Goal: Task Accomplishment & Management: Manage account settings

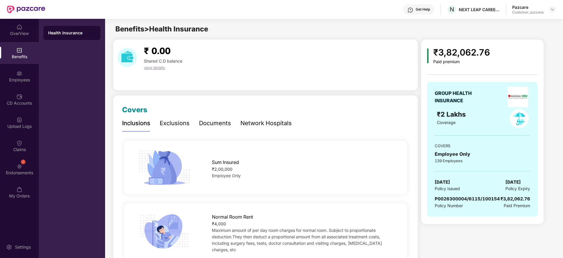
click at [557, 11] on header "Get Help N NEXT LEAP CAREER SOLUTIONS PRIVATE LIMITED Pazcare Customer_success" at bounding box center [281, 9] width 563 height 19
click at [555, 13] on div at bounding box center [552, 9] width 7 height 7
click at [555, 11] on img at bounding box center [552, 9] width 5 height 5
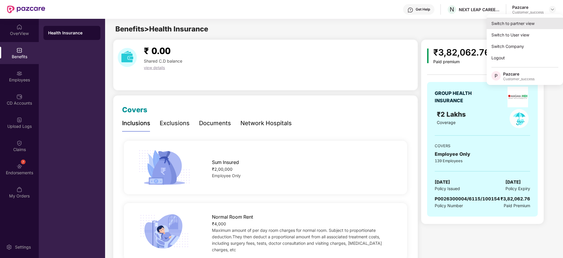
click at [531, 20] on div "Switch to partner view" at bounding box center [525, 23] width 76 height 11
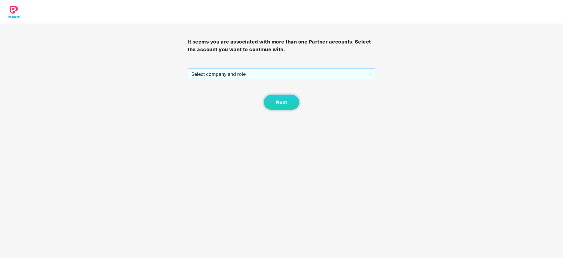
click at [334, 73] on span "Select company and role" at bounding box center [281, 73] width 180 height 11
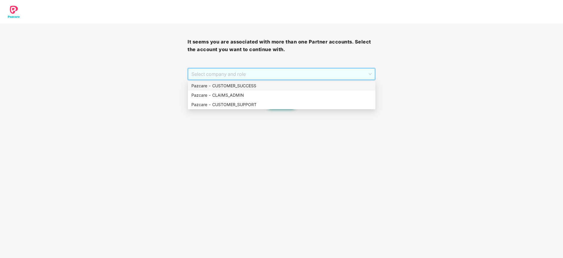
click at [323, 87] on div "Pazcare - CUSTOMER_SUCCESS" at bounding box center [281, 86] width 181 height 6
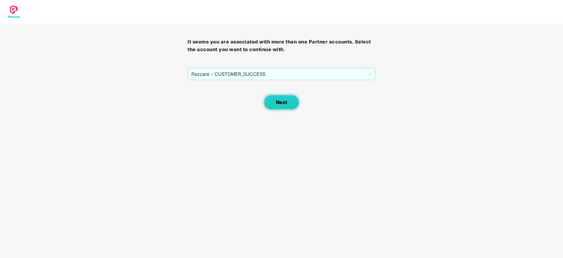
click at [285, 97] on button "Next" at bounding box center [281, 102] width 35 height 15
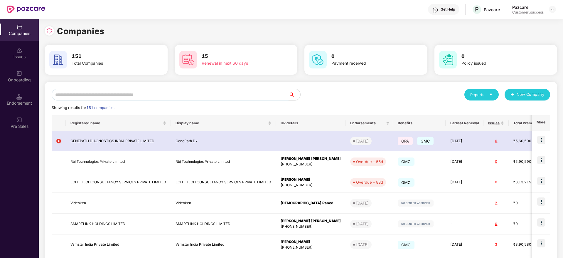
click at [203, 90] on input "text" at bounding box center [170, 95] width 237 height 12
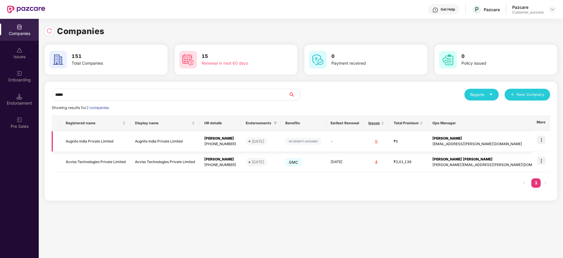
type input "*****"
click at [228, 137] on div "Karan Kumar" at bounding box center [220, 139] width 32 height 6
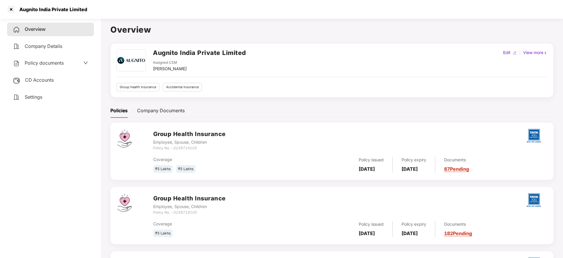
click at [46, 64] on span "Policy documents" at bounding box center [44, 63] width 39 height 6
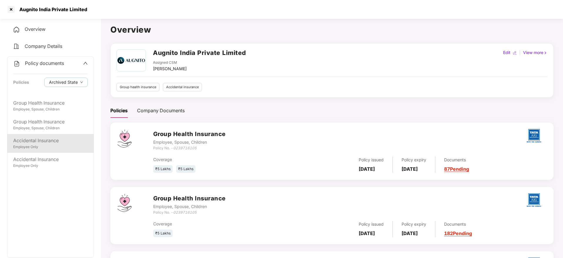
click at [48, 144] on div "Accidental Insurance" at bounding box center [50, 140] width 75 height 7
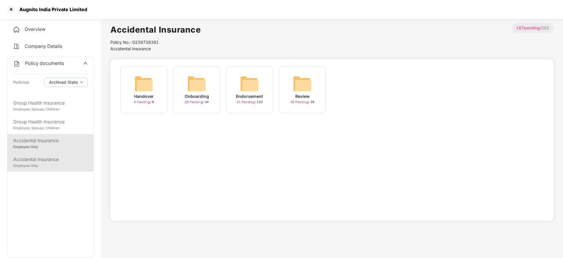
click at [46, 158] on div "Accidental Insurance" at bounding box center [50, 159] width 75 height 7
click at [181, 98] on div "Onboarding 34 Pending / 34" at bounding box center [196, 89] width 47 height 47
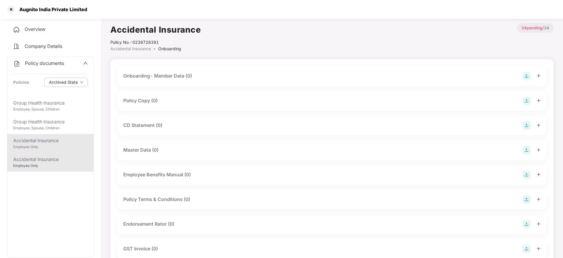
click at [64, 143] on div "Accidental Insurance" at bounding box center [50, 140] width 75 height 7
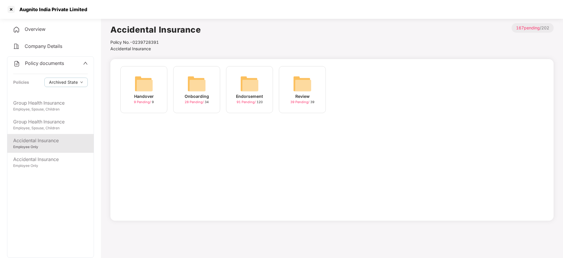
click at [202, 96] on div "Onboarding" at bounding box center [197, 96] width 24 height 6
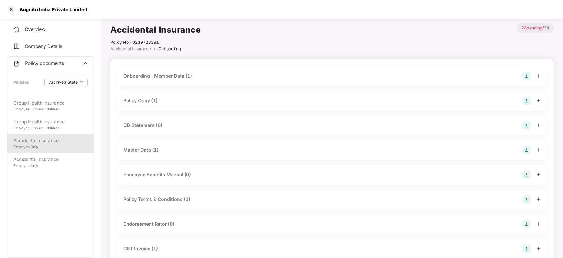
click at [169, 103] on div "Policy Copy (1)" at bounding box center [332, 101] width 418 height 8
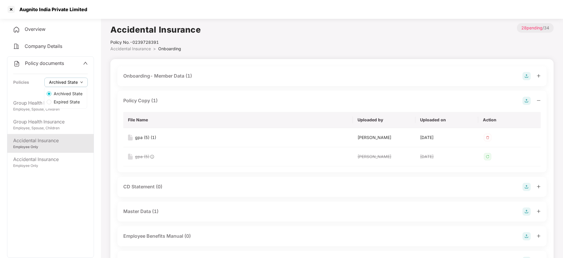
click at [73, 83] on span "Archived State" at bounding box center [63, 82] width 29 height 6
click at [69, 101] on span "Expired State" at bounding box center [66, 102] width 31 height 6
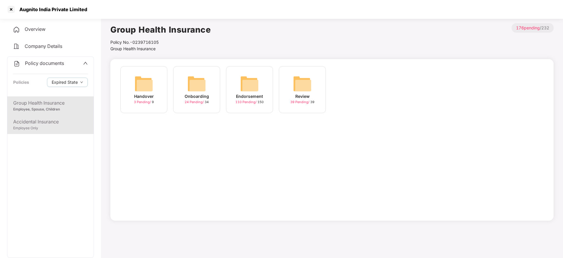
click at [57, 126] on div "Employee Only" at bounding box center [50, 128] width 75 height 6
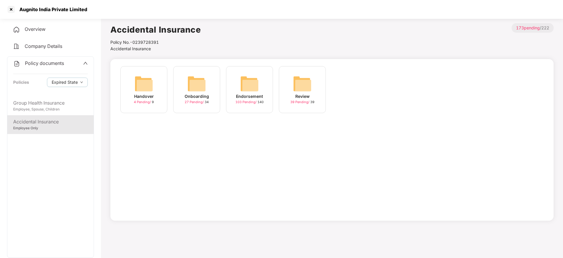
click at [180, 92] on div "Onboarding 27 Pending / 34" at bounding box center [196, 89] width 47 height 47
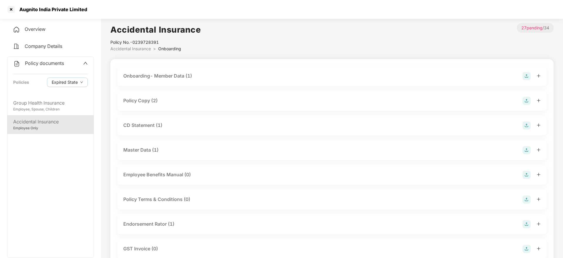
click at [164, 98] on div "Policy Copy (2)" at bounding box center [332, 101] width 418 height 8
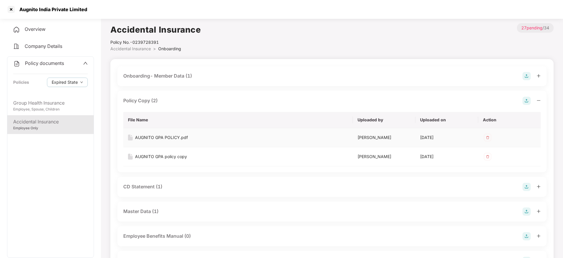
click at [146, 137] on div "AUGNITO GPA POLICY.pdf" at bounding box center [161, 137] width 53 height 6
click at [9, 11] on div at bounding box center [10, 9] width 9 height 9
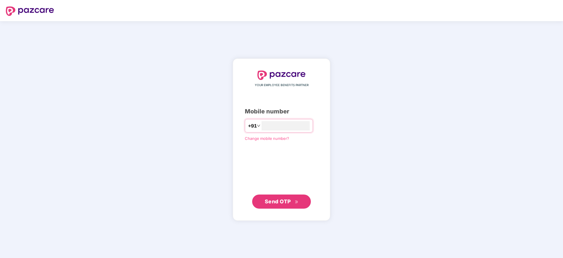
type input "**********"
click at [295, 204] on span "Send OTP" at bounding box center [282, 201] width 34 height 8
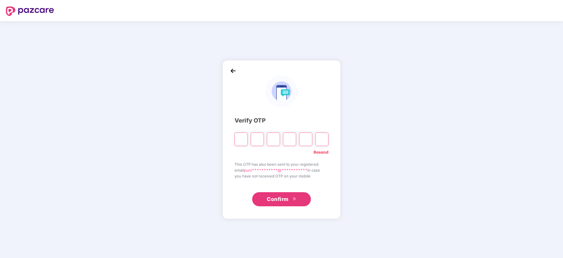
type input "*"
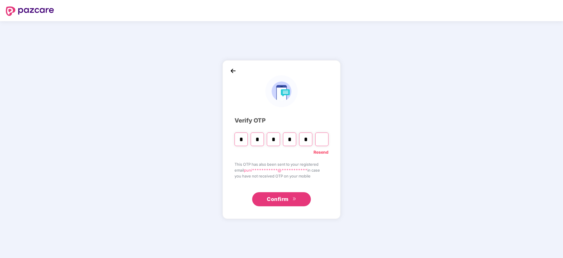
type input "*"
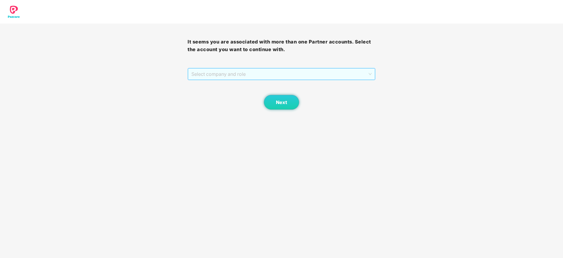
click at [289, 78] on span "Select company and role" at bounding box center [281, 73] width 180 height 11
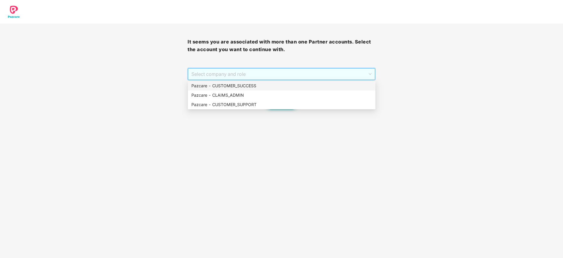
click at [282, 88] on div "Pazcare - CUSTOMER_SUCCESS" at bounding box center [281, 86] width 181 height 6
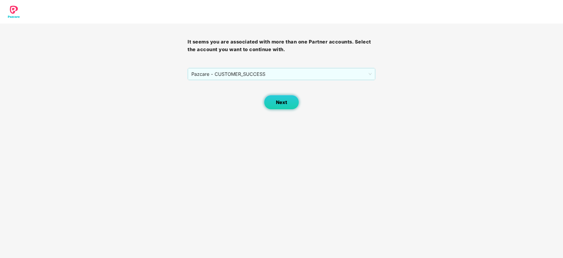
click at [276, 105] on button "Next" at bounding box center [281, 102] width 35 height 15
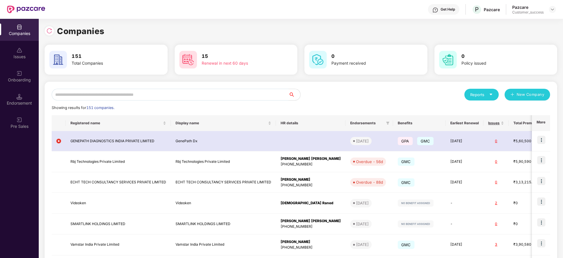
click at [186, 98] on input "text" at bounding box center [170, 95] width 237 height 12
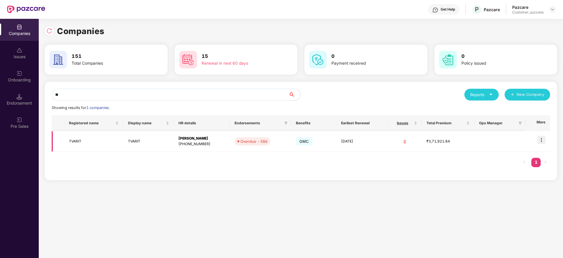
type input "**"
click at [542, 140] on img at bounding box center [541, 140] width 8 height 8
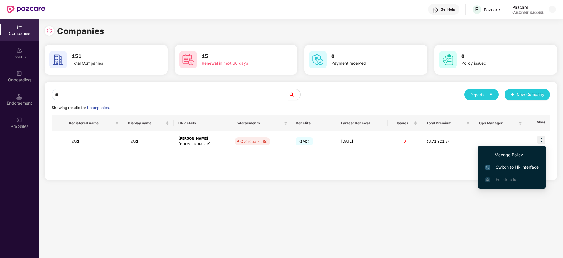
click at [529, 164] on span "Switch to HR interface" at bounding box center [511, 167] width 53 height 6
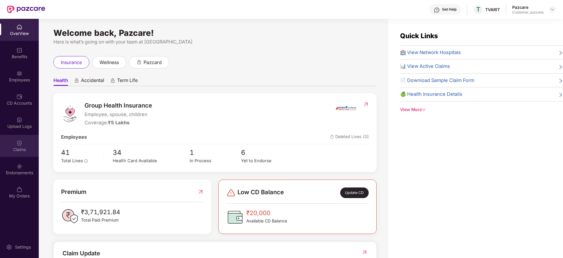
click at [16, 142] on img at bounding box center [19, 143] width 6 height 6
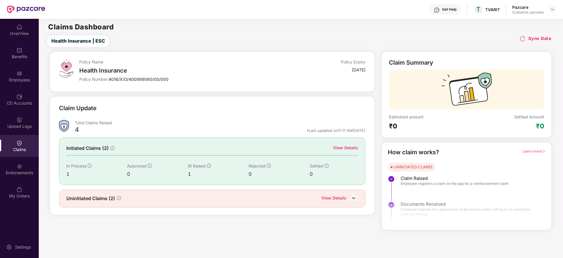
click at [356, 147] on div "View Details" at bounding box center [345, 147] width 25 height 6
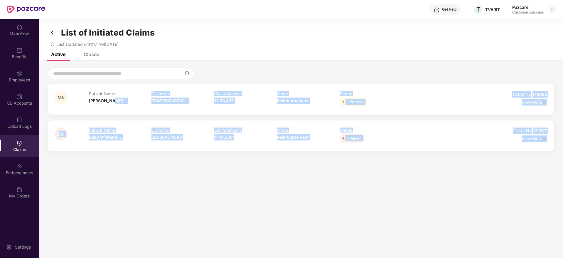
drag, startPoint x: 110, startPoint y: 100, endPoint x: 389, endPoint y: 149, distance: 283.3
click at [389, 149] on div "MR Patient Name [PERSON_NAME]... Claim No ECW260920250... Claim Amount ₹1,30,82…" at bounding box center [301, 117] width 507 height 67
click at [389, 149] on div "BO Patient Name Baby Of Manju... Claim No 220204571380 Claim Amount ₹1,14,209 M…" at bounding box center [301, 135] width 507 height 31
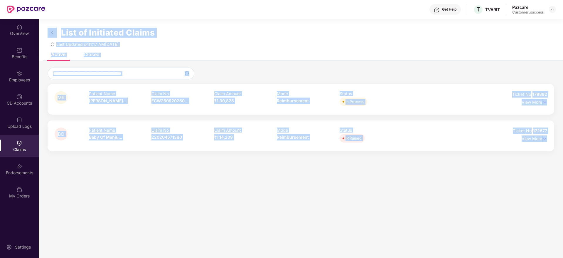
drag, startPoint x: 389, startPoint y: 149, endPoint x: 55, endPoint y: 28, distance: 355.3
click at [55, 28] on div "List of Initiated Claims Last Updated on 11:17 AM[DATE] Active Closed MR Patien…" at bounding box center [301, 88] width 524 height 138
click at [69, 21] on div "List of Initiated Claims Last Updated on 11:17 AM[DATE]" at bounding box center [301, 36] width 524 height 34
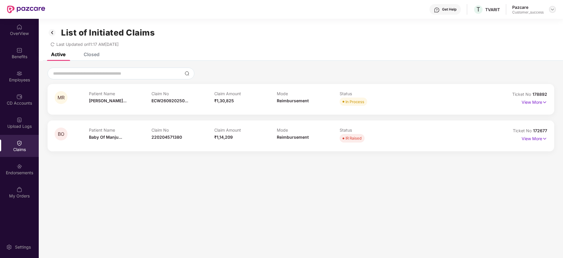
click at [554, 6] on div at bounding box center [552, 9] width 7 height 7
click at [542, 17] on div "Switch to partner view Switch to User view Switch Company Logout P Pazcare Cust…" at bounding box center [525, 49] width 76 height 71
click at [553, 9] on img at bounding box center [552, 9] width 5 height 5
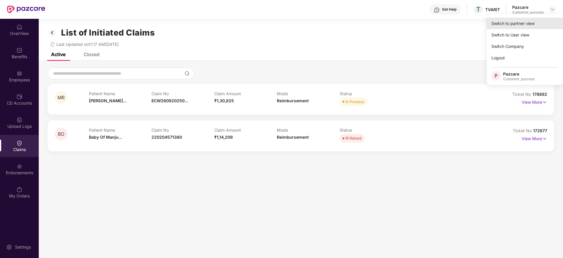
click at [534, 22] on div "Switch to partner view" at bounding box center [525, 23] width 76 height 11
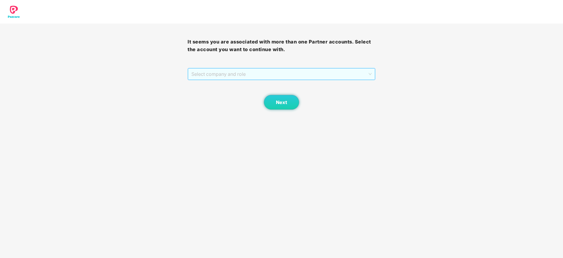
click at [265, 75] on span "Select company and role" at bounding box center [281, 73] width 180 height 11
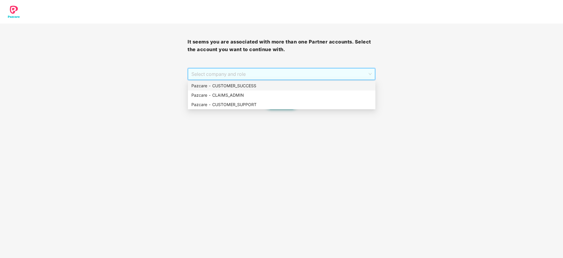
click at [250, 86] on div "Pazcare - CUSTOMER_SUCCESS" at bounding box center [281, 86] width 181 height 6
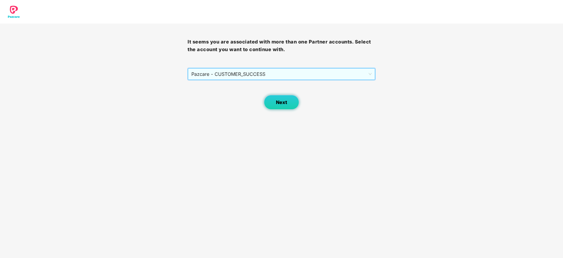
click at [279, 106] on button "Next" at bounding box center [281, 102] width 35 height 15
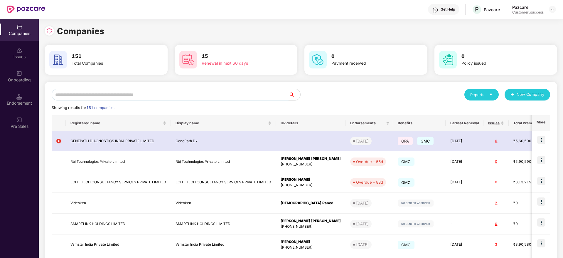
click at [207, 99] on input "text" at bounding box center [170, 95] width 237 height 12
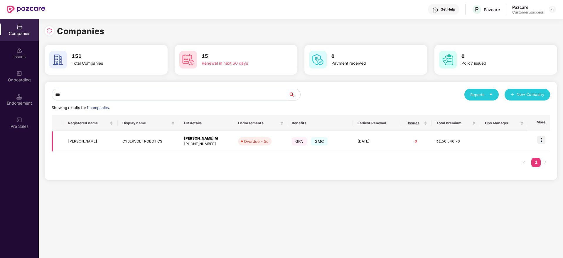
type input "***"
click at [176, 147] on td "CYBERVOLT ROBOTICS" at bounding box center [149, 141] width 62 height 21
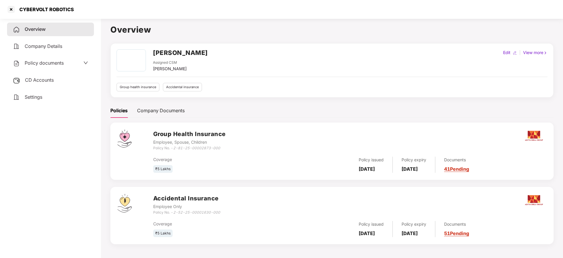
click at [56, 10] on div "CYBERVOLT ROBOTICS" at bounding box center [45, 9] width 58 height 6
copy div "CYBERVOLT ROBOTICS"
click at [11, 11] on div at bounding box center [10, 9] width 9 height 9
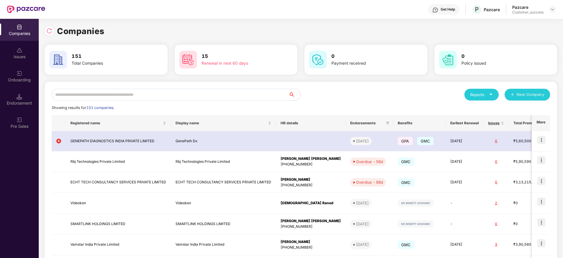
click at [162, 96] on input "text" at bounding box center [170, 95] width 237 height 12
paste input "**********"
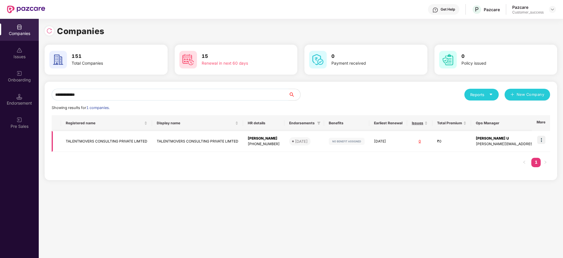
type input "**********"
click at [541, 142] on img at bounding box center [541, 140] width 8 height 8
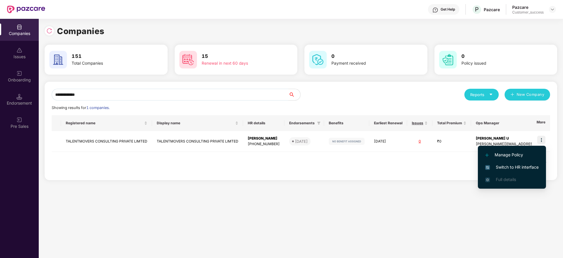
click at [517, 167] on span "Switch to HR interface" at bounding box center [511, 167] width 53 height 6
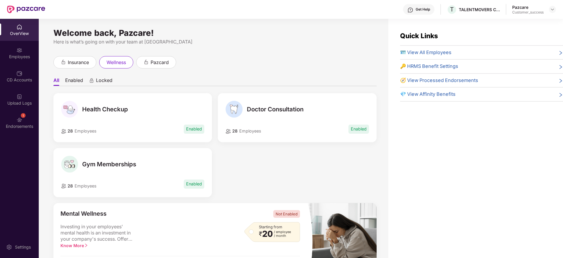
click at [468, 26] on div "Quick Links 🪪 View All Employees 🔑 HRMS Benefit Settings 🧭 View Processed Endor…" at bounding box center [476, 148] width 175 height 258
click at [461, 25] on div "Quick Links 🪪 View All Employees 🔑 HRMS Benefit Settings 🧭 View Processed Endor…" at bounding box center [476, 148] width 175 height 258
click at [464, 21] on div "Quick Links 🪪 View All Employees 🔑 HRMS Benefit Settings 🧭 View Processed Endor…" at bounding box center [476, 148] width 175 height 258
click at [466, 11] on div "TALENTMOVERS CONSULTING PRIVATE LIMTED" at bounding box center [479, 10] width 41 height 6
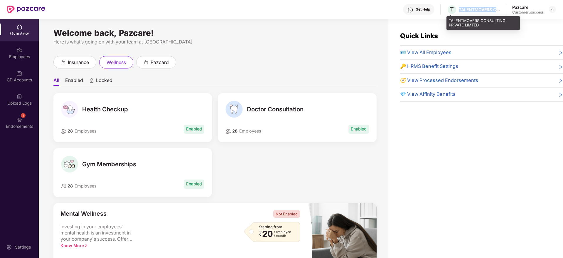
click at [466, 11] on div "TALENTMOVERS CONSULTING PRIVATE LIMTED" at bounding box center [479, 10] width 41 height 6
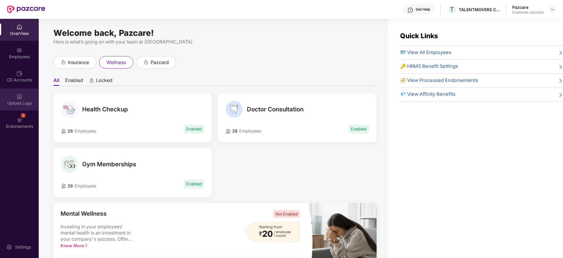
click at [7, 92] on div "Upload Logs" at bounding box center [19, 99] width 39 height 22
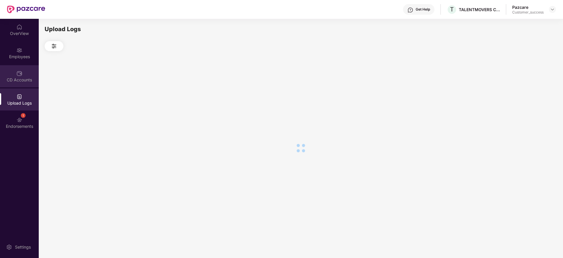
click at [13, 83] on div "CD Accounts" at bounding box center [19, 76] width 39 height 22
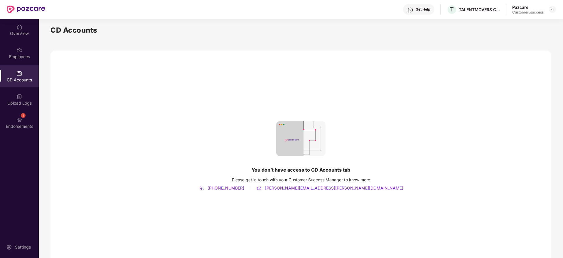
click at [9, 134] on div "OverView Employees CD Accounts Upload Logs 1 Endorsements" at bounding box center [19, 77] width 39 height 116
click at [14, 129] on div "Endorsements" at bounding box center [19, 126] width 39 height 6
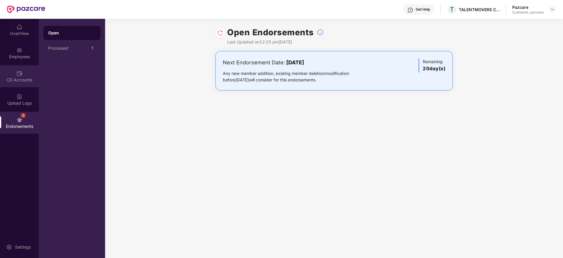
click at [30, 82] on div "CD Accounts" at bounding box center [19, 80] width 39 height 6
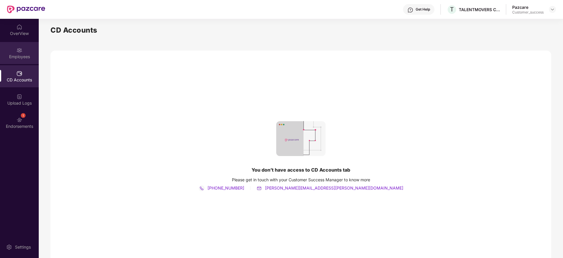
click at [38, 52] on div "Employees" at bounding box center [19, 53] width 39 height 22
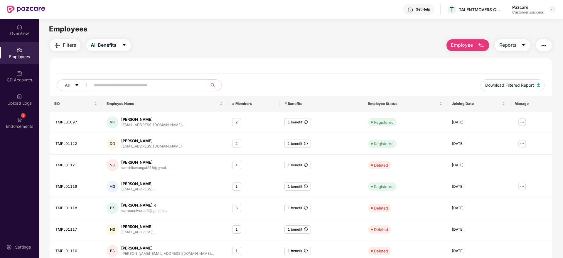
click at [114, 37] on main "Employees Filters All Benefits Employee Reports All Download Filtered Report EI…" at bounding box center [301, 148] width 524 height 258
click at [110, 44] on span "All Benefits" at bounding box center [104, 44] width 26 height 7
click at [115, 58] on span "All Benefits" at bounding box center [111, 61] width 26 height 6
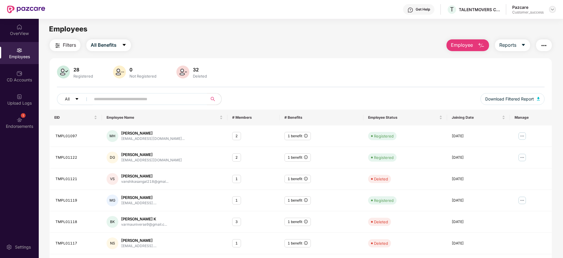
click at [551, 12] on div at bounding box center [552, 9] width 7 height 7
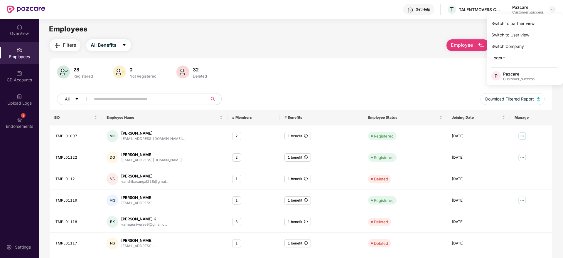
click at [548, 26] on div "Switch to partner view" at bounding box center [525, 23] width 76 height 11
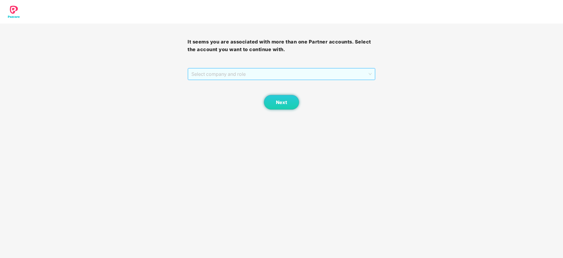
click at [332, 70] on span "Select company and role" at bounding box center [281, 73] width 180 height 11
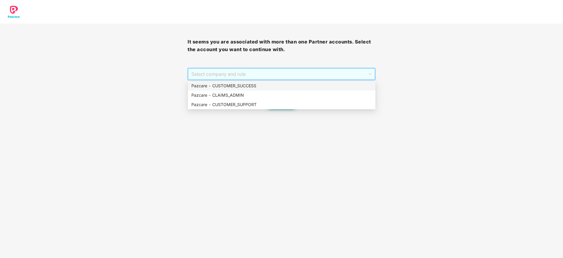
click at [327, 83] on div "Pazcare - CUSTOMER_SUCCESS" at bounding box center [281, 86] width 181 height 6
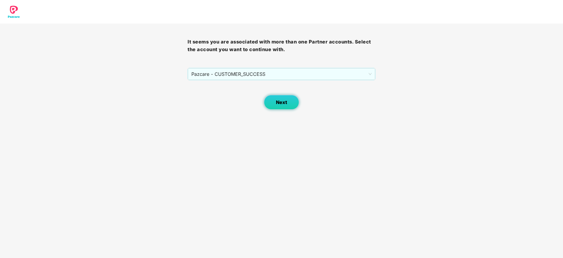
click at [269, 96] on button "Next" at bounding box center [281, 102] width 35 height 15
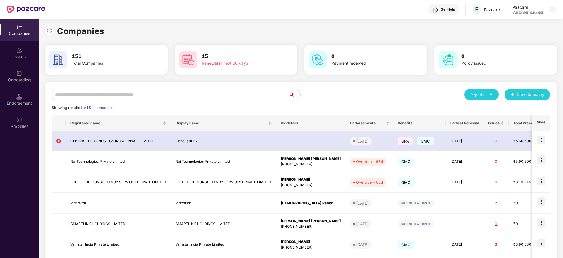
click at [248, 93] on input "text" at bounding box center [170, 95] width 237 height 12
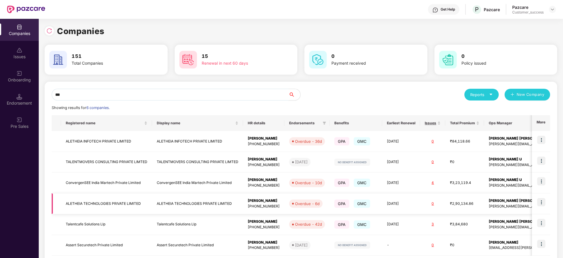
type input "***"
click at [542, 200] on img at bounding box center [541, 202] width 8 height 8
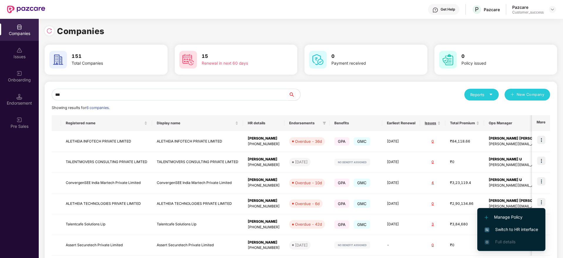
click at [529, 229] on span "Switch to HR interface" at bounding box center [511, 229] width 53 height 6
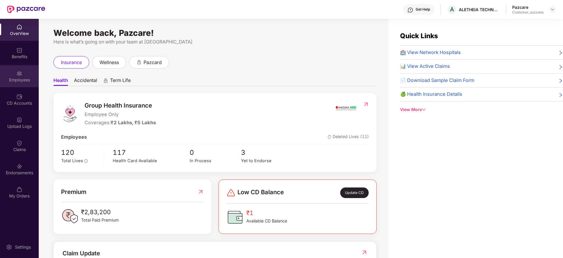
click at [10, 75] on div "Employees" at bounding box center [19, 76] width 39 height 22
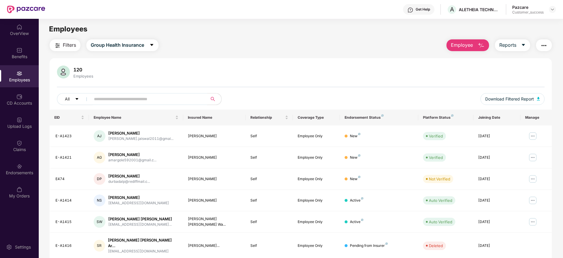
click at [114, 103] on input "text" at bounding box center [146, 99] width 105 height 9
paste input "**********"
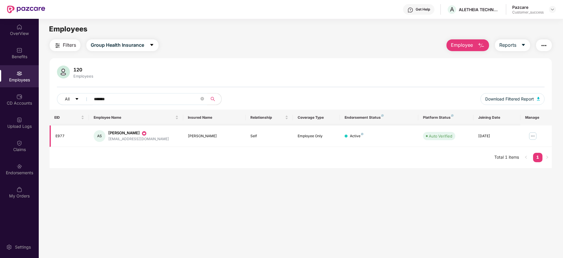
type input "*******"
click at [534, 138] on img at bounding box center [532, 135] width 9 height 9
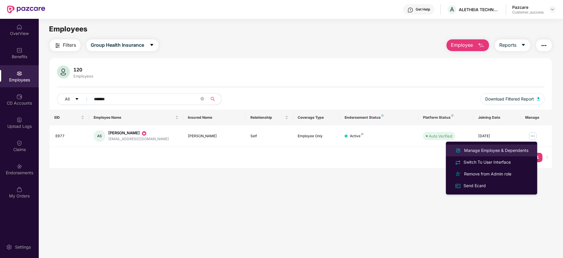
click at [509, 150] on div "Manage Employee & Dependents" at bounding box center [496, 150] width 67 height 6
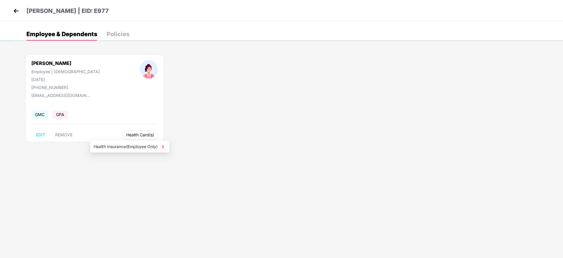
click at [126, 134] on span "Health Card(s)" at bounding box center [140, 134] width 28 height 3
click at [116, 142] on li "Health Insurance(Employee Only)" at bounding box center [129, 146] width 79 height 9
click at [12, 9] on img at bounding box center [16, 10] width 9 height 9
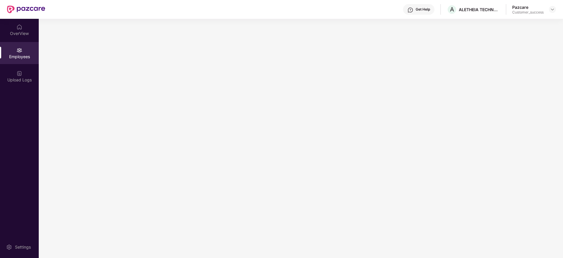
click at [12, 9] on img at bounding box center [26, 10] width 38 height 8
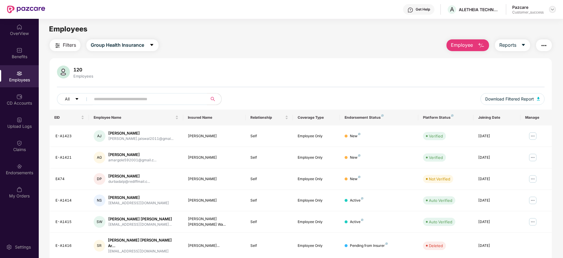
click at [554, 7] on img at bounding box center [552, 9] width 5 height 5
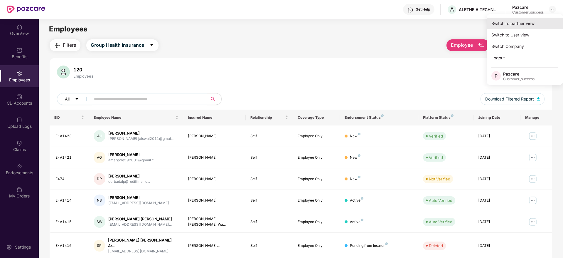
click at [546, 19] on div "Switch to partner view" at bounding box center [525, 23] width 76 height 11
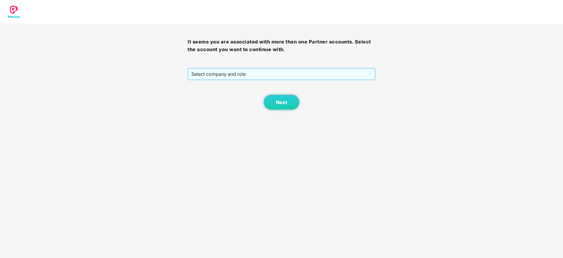
click at [327, 75] on span "Select company and role" at bounding box center [281, 73] width 180 height 11
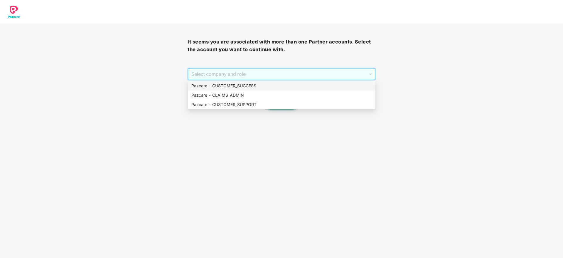
click at [331, 83] on div "Pazcare - CUSTOMER_SUCCESS" at bounding box center [281, 86] width 181 height 6
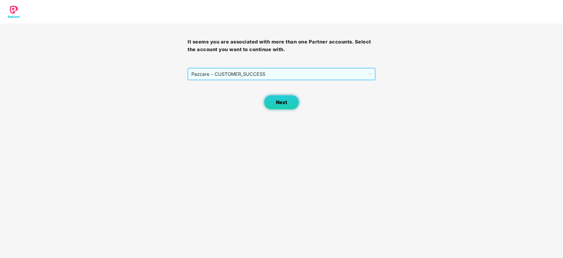
click at [291, 103] on button "Next" at bounding box center [281, 102] width 35 height 15
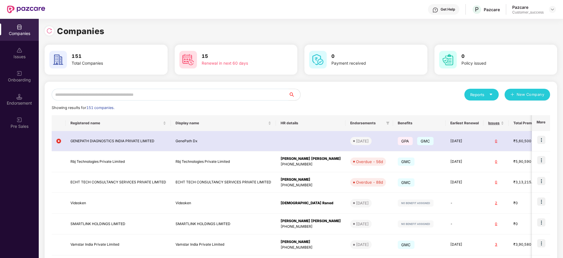
click at [204, 95] on input "text" at bounding box center [170, 95] width 237 height 12
paste input "*******"
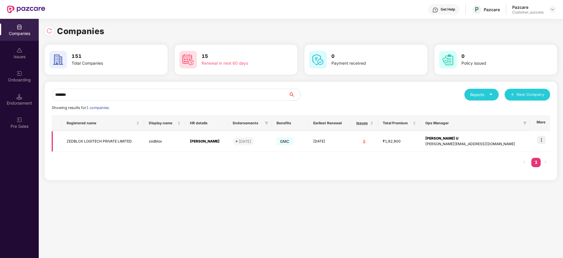
type input "*******"
click at [542, 142] on img at bounding box center [541, 140] width 8 height 8
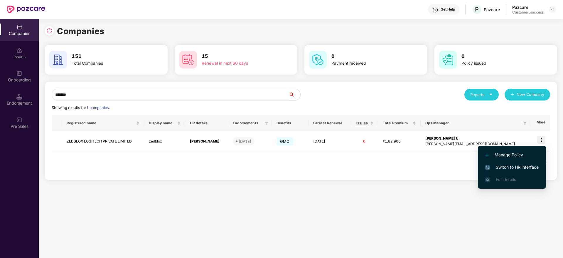
click at [522, 166] on span "Switch to HR interface" at bounding box center [511, 167] width 53 height 6
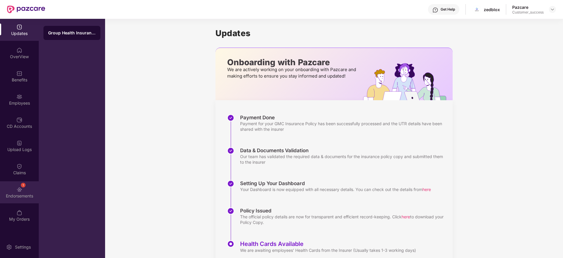
click at [16, 194] on div "Endorsements" at bounding box center [19, 196] width 39 height 6
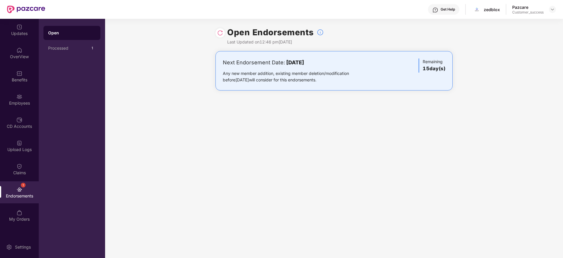
drag, startPoint x: 289, startPoint y: 63, endPoint x: 352, endPoint y: 66, distance: 63.8
click at [352, 66] on div "Next Endorsement Date: [DATE]" at bounding box center [295, 62] width 145 height 8
click at [498, 14] on div "zedblox" at bounding box center [486, 9] width 28 height 10
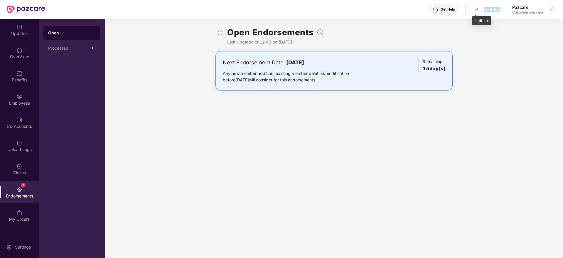
copy div "zedblox"
click at [554, 10] on img at bounding box center [552, 9] width 5 height 5
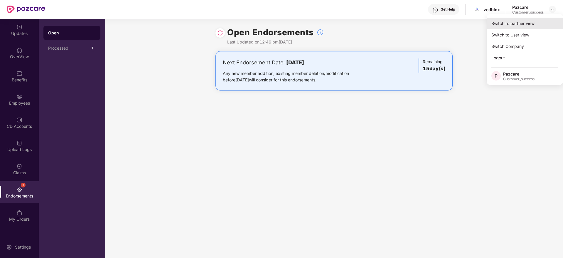
click at [544, 23] on div "Switch to partner view" at bounding box center [525, 23] width 76 height 11
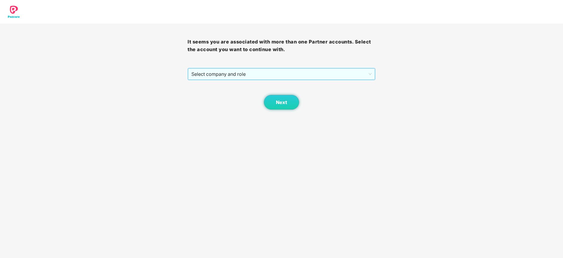
click at [354, 78] on span "Select company and role" at bounding box center [281, 73] width 180 height 11
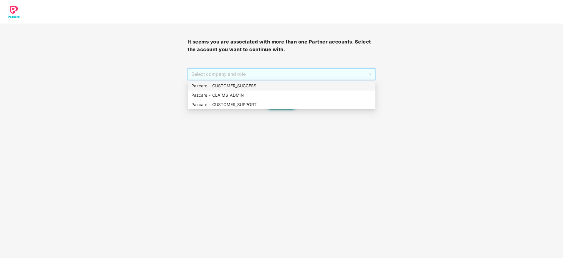
click at [352, 83] on div "Pazcare - CUSTOMER_SUCCESS" at bounding box center [281, 86] width 181 height 6
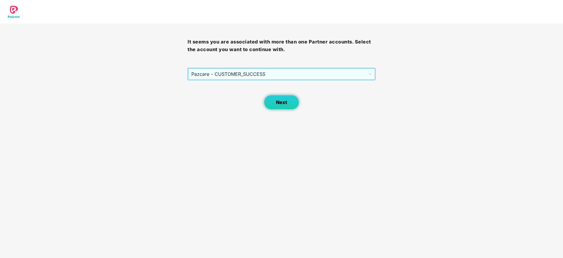
click at [290, 101] on button "Next" at bounding box center [281, 102] width 35 height 15
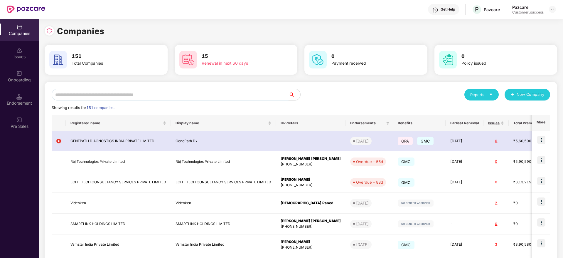
click at [272, 93] on input "text" at bounding box center [170, 95] width 237 height 12
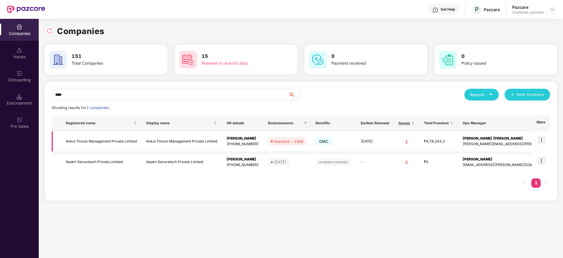
type input "****"
click at [543, 141] on img at bounding box center [541, 140] width 8 height 8
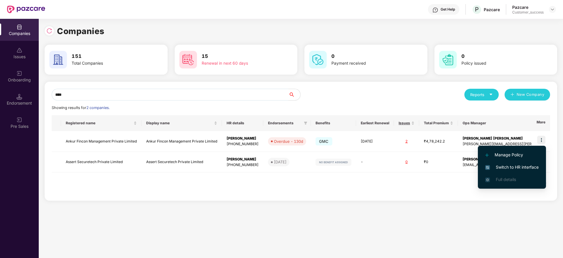
click at [525, 164] on span "Switch to HR interface" at bounding box center [511, 167] width 53 height 6
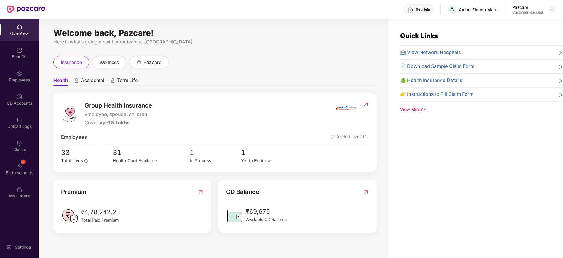
click at [19, 83] on div "Employees" at bounding box center [19, 76] width 39 height 22
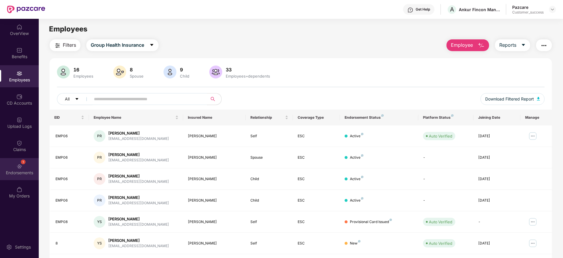
click at [23, 167] on div "1 Endorsements" at bounding box center [19, 169] width 39 height 22
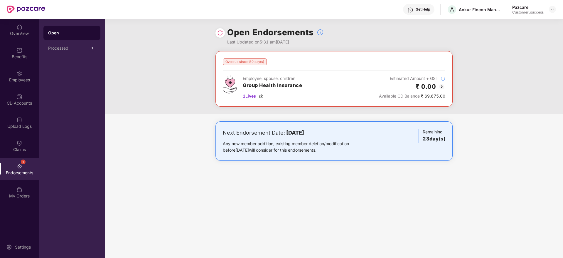
click at [222, 31] on img at bounding box center [220, 33] width 6 height 6
drag, startPoint x: 181, startPoint y: 117, endPoint x: 348, endPoint y: 167, distance: 174.5
click at [348, 167] on div "Overdue since 130 day(s) Employee, spouse, children Group Health Insurance Esti…" at bounding box center [334, 111] width 458 height 121
click at [348, 167] on div "Next Endorsement Date: [DATE] Any new member addition, existing member deletion…" at bounding box center [334, 146] width 458 height 51
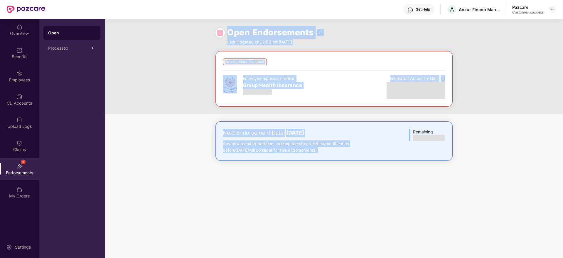
drag, startPoint x: 348, startPoint y: 167, endPoint x: 204, endPoint y: 43, distance: 190.3
click at [204, 43] on div "Open Endorsements Last Updated on 12:50 pm[DATE] Overdue since 130 day(s) Emplo…" at bounding box center [334, 138] width 458 height 239
click at [204, 43] on div "Open Endorsements Last Updated on 12:50 pm[DATE]" at bounding box center [334, 35] width 458 height 32
drag, startPoint x: 204, startPoint y: 43, endPoint x: 345, endPoint y: 154, distance: 179.9
click at [345, 154] on div "Open Endorsements Last Updated on 12:50 pm[DATE] Overdue since 130 day(s) Emplo…" at bounding box center [334, 138] width 458 height 239
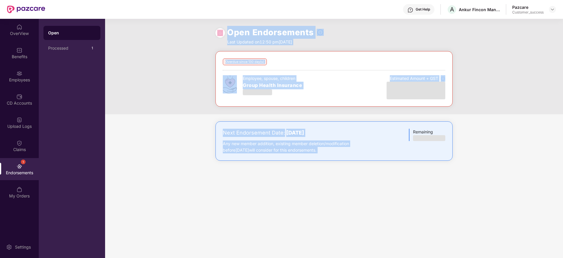
click at [345, 154] on div "Next Endorsement Date: [DATE] Any new member addition, existing member deletion…" at bounding box center [334, 140] width 237 height 39
drag, startPoint x: 345, startPoint y: 154, endPoint x: 190, endPoint y: 36, distance: 195.4
click at [190, 36] on div "Open Endorsements Last Updated on 12:50 pm[DATE] Overdue since 130 day(s) Emplo…" at bounding box center [334, 138] width 458 height 239
click at [190, 36] on div "Open Endorsements Last Updated on 12:50 pm[DATE]" at bounding box center [334, 35] width 458 height 32
drag, startPoint x: 190, startPoint y: 36, endPoint x: 422, endPoint y: 158, distance: 262.2
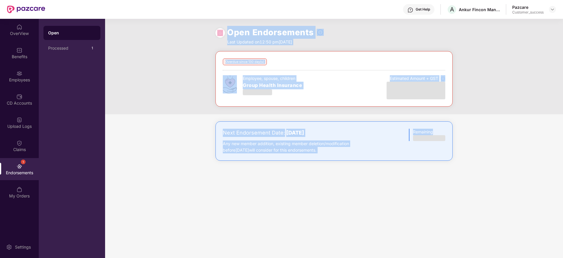
click at [422, 158] on div "Open Endorsements Last Updated on 12:50 pm[DATE] Overdue since 130 day(s) Emplo…" at bounding box center [334, 138] width 458 height 239
click at [422, 158] on div "Next Endorsement Date: [DATE] Any new member addition, existing member deletion…" at bounding box center [334, 140] width 237 height 39
drag, startPoint x: 422, startPoint y: 158, endPoint x: 208, endPoint y: 32, distance: 248.1
click at [208, 32] on div "Open Endorsements Last Updated on 12:50 pm[DATE] Overdue since 130 day(s) Emplo…" at bounding box center [334, 138] width 458 height 239
click at [208, 32] on div "Open Endorsements Last Updated on 12:50 pm[DATE]" at bounding box center [334, 35] width 458 height 32
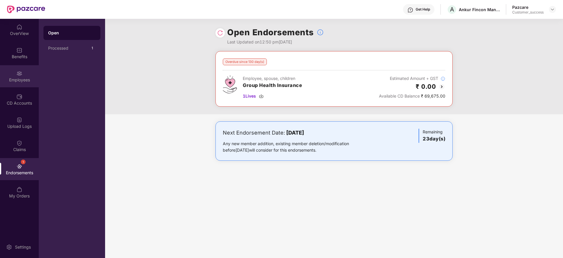
click at [24, 78] on div "Employees" at bounding box center [19, 80] width 39 height 6
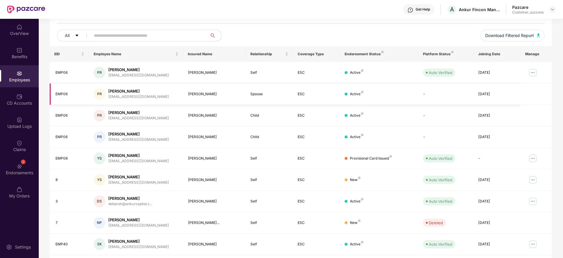
scroll to position [103, 0]
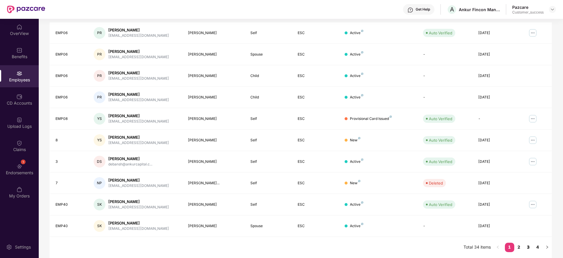
click at [531, 249] on link "3" at bounding box center [528, 247] width 9 height 9
